Goal: Task Accomplishment & Management: Complete application form

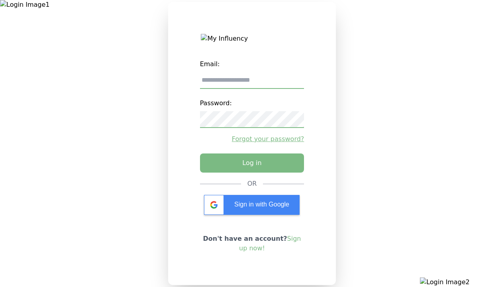
click at [252, 83] on input "email" at bounding box center [252, 80] width 104 height 17
type input "**********"
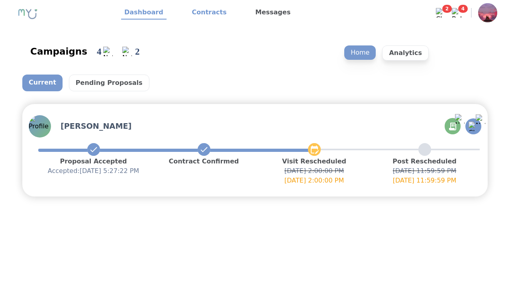
click at [204, 13] on link "Contracts" at bounding box center [209, 13] width 41 height 14
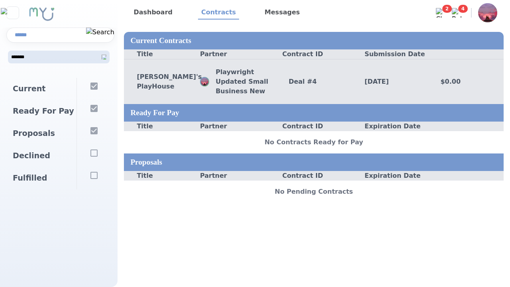
click at [313, 81] on div "Deal # 4" at bounding box center [314, 82] width 76 height 10
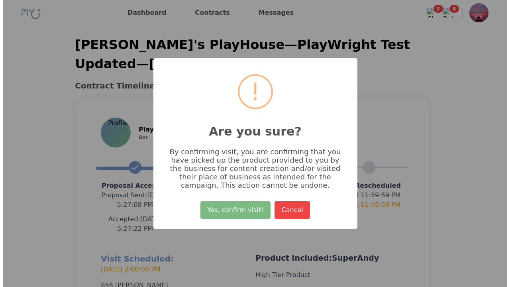
scroll to position [190, 0]
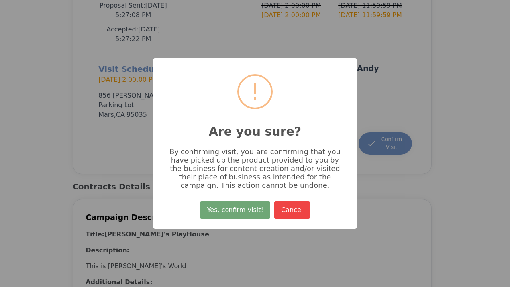
click at [236, 213] on button "Yes, confirm visit!" at bounding box center [235, 210] width 70 height 18
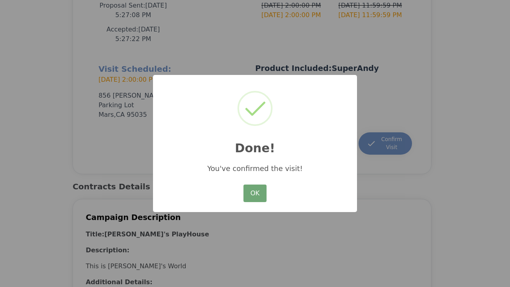
click at [254, 194] on button "OK" at bounding box center [254, 193] width 23 height 18
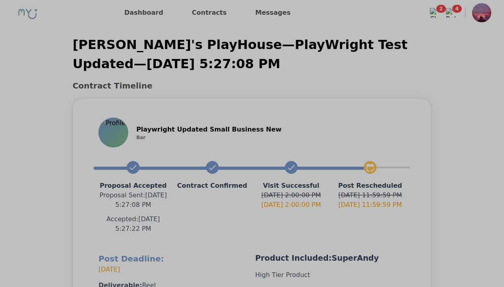
scroll to position [180, 0]
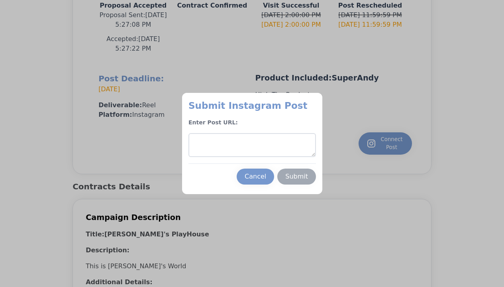
click at [252, 145] on textarea at bounding box center [251, 145] width 127 height 24
type textarea "**********"
click at [296, 176] on div "Submit" at bounding box center [296, 177] width 23 height 10
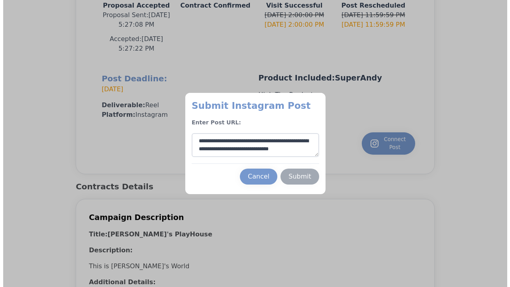
scroll to position [4, 0]
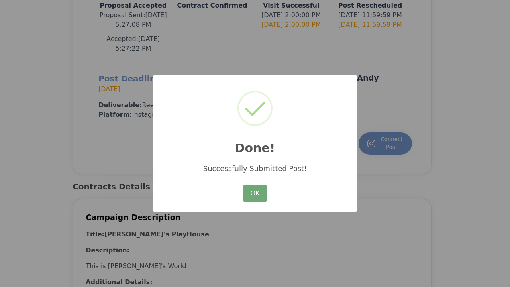
click at [254, 194] on button "OK" at bounding box center [254, 193] width 23 height 18
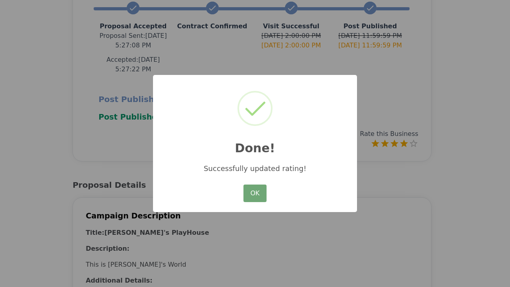
click at [254, 194] on button "OK" at bounding box center [254, 193] width 23 height 18
